Goal: Task Accomplishment & Management: Manage account settings

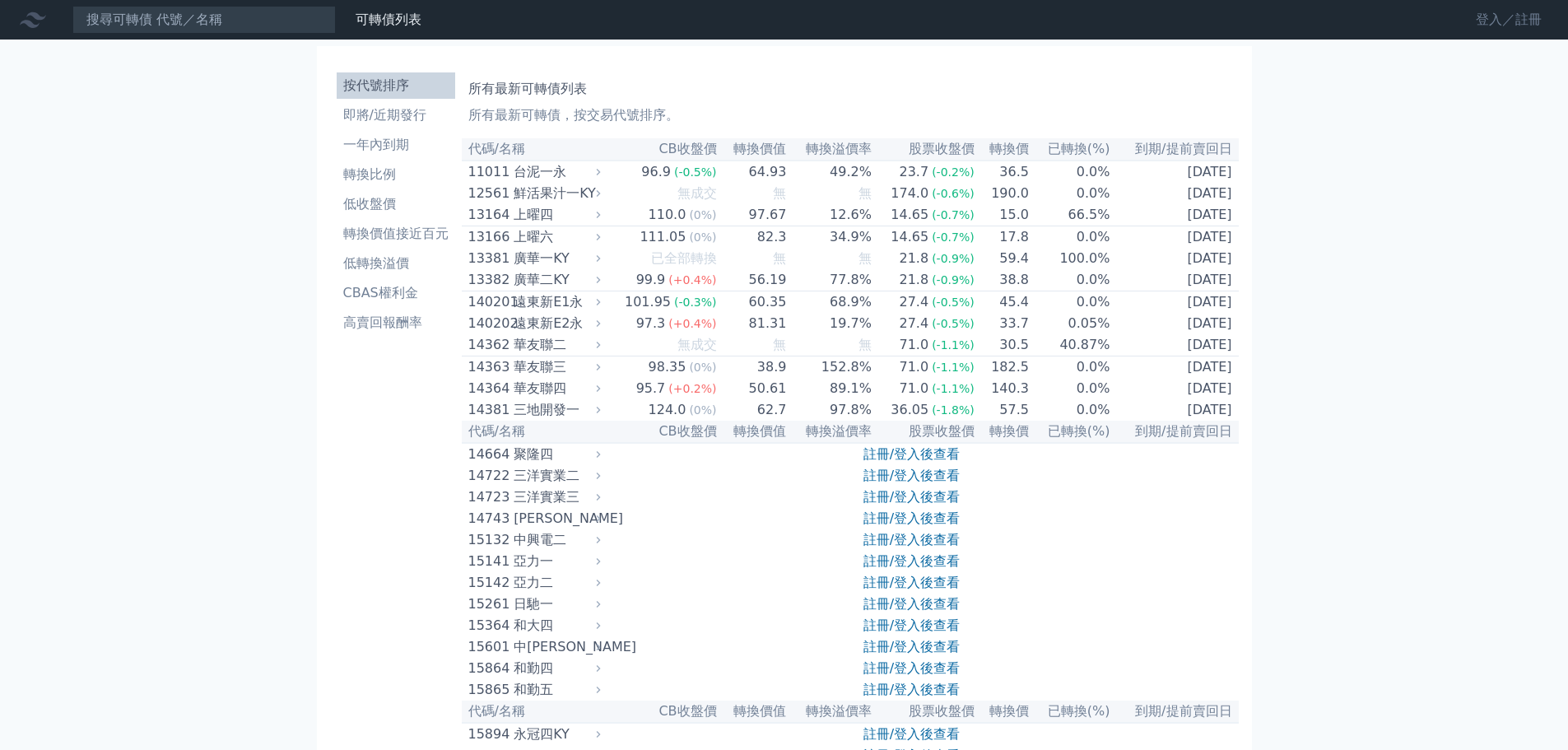
click at [1533, 16] on link "登入／註冊" at bounding box center [1507, 20] width 92 height 26
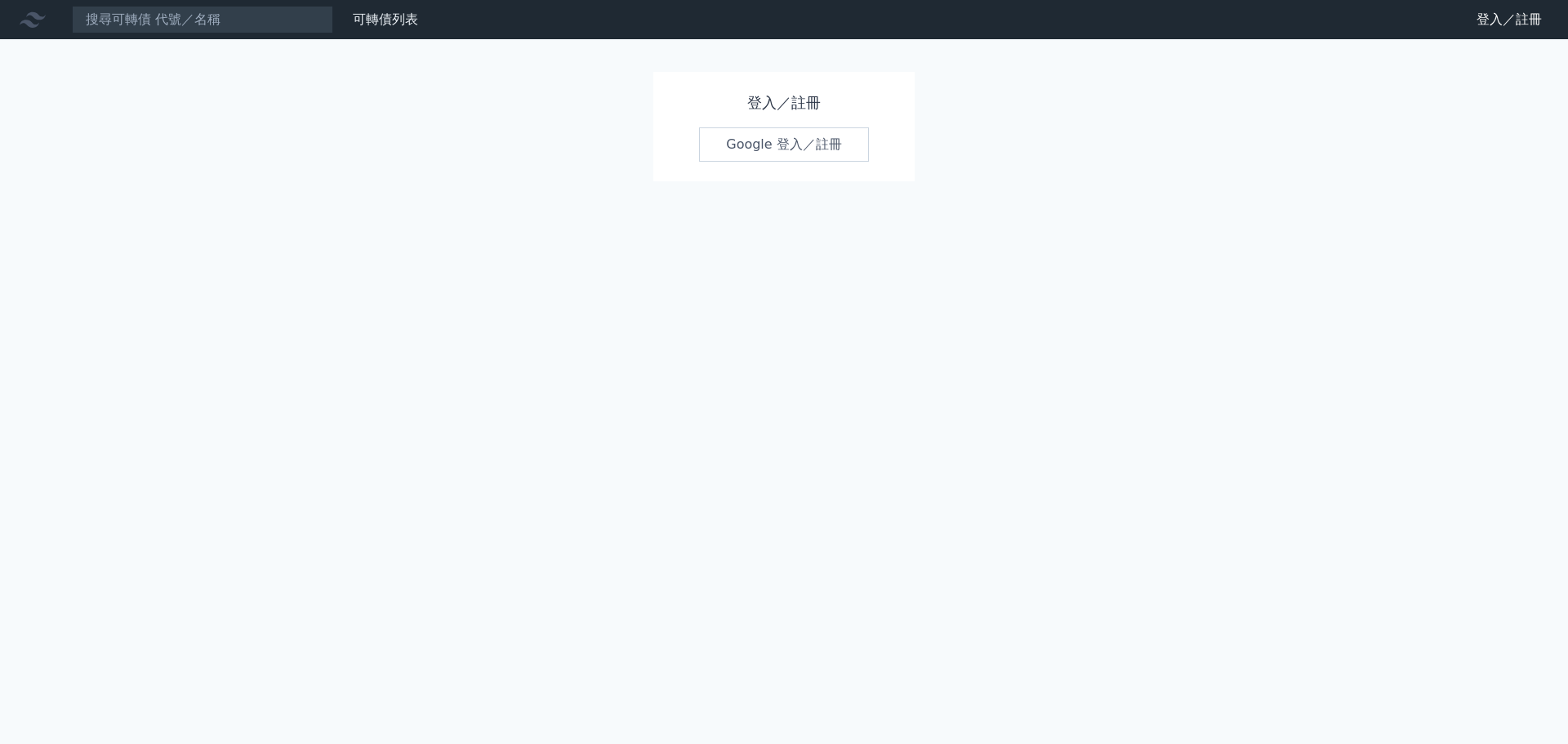
click at [804, 155] on link "Google 登入／註冊" at bounding box center [784, 144] width 170 height 35
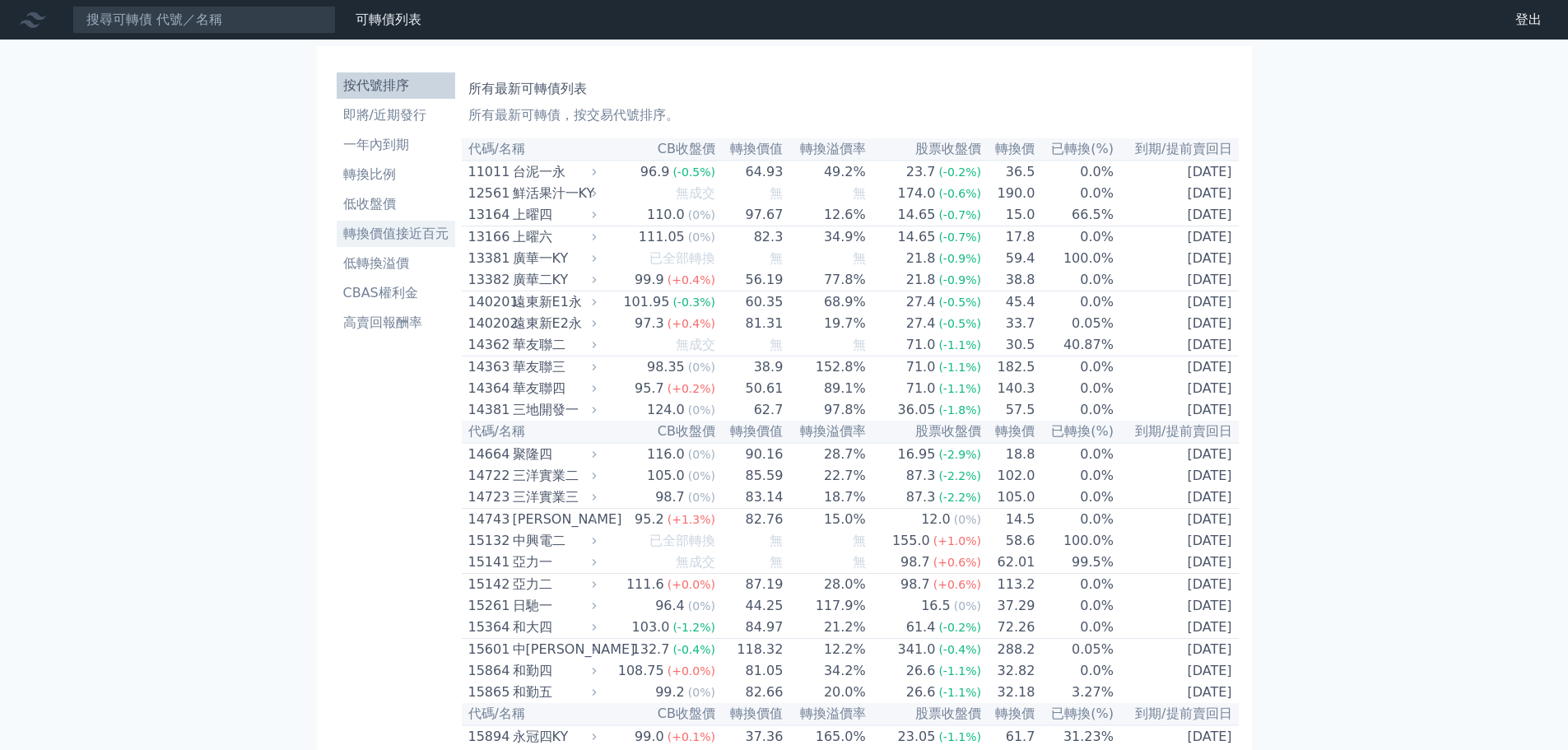
click at [402, 228] on li "轉換價值接近百元" at bounding box center [395, 234] width 118 height 20
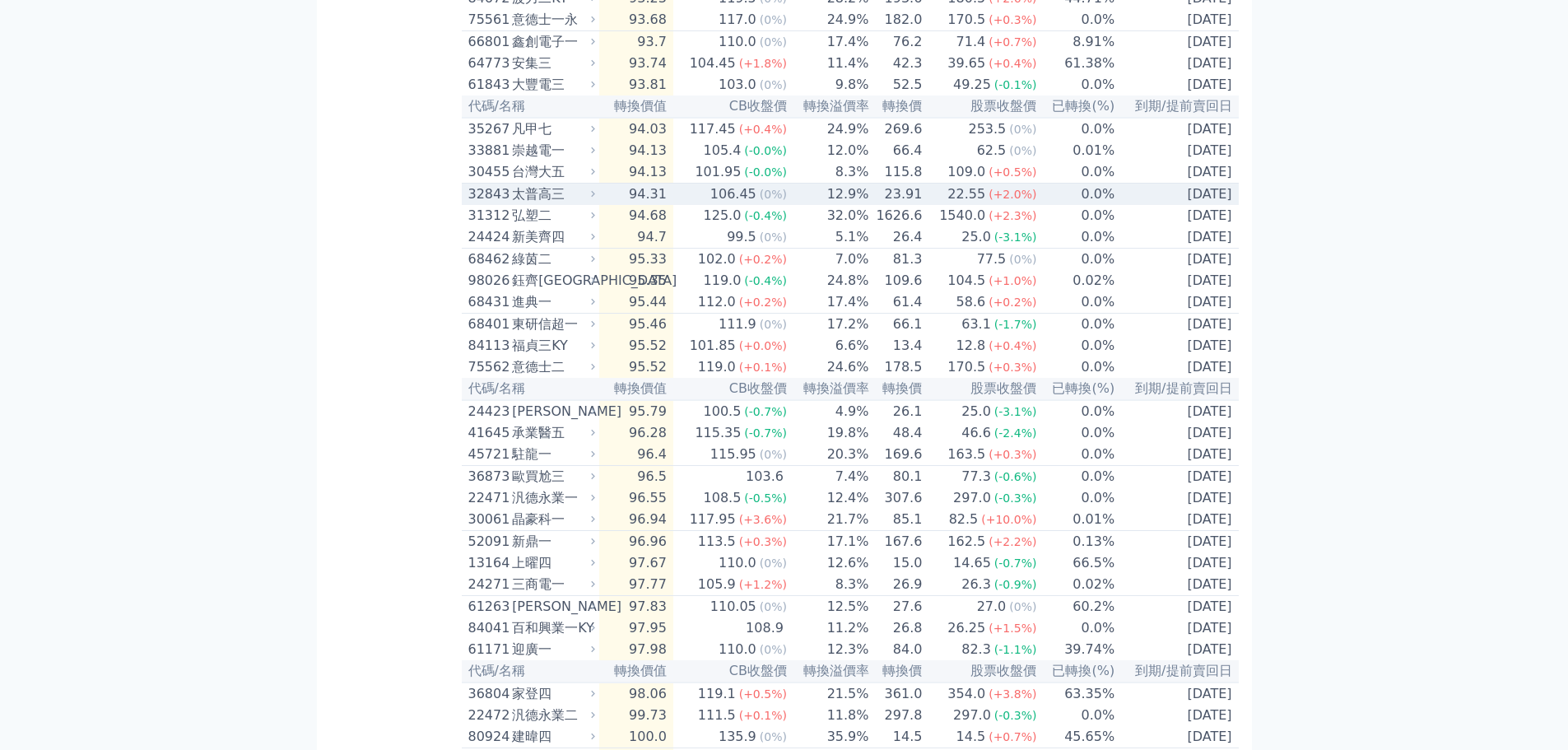
scroll to position [1646, 0]
